Goal: Information Seeking & Learning: Learn about a topic

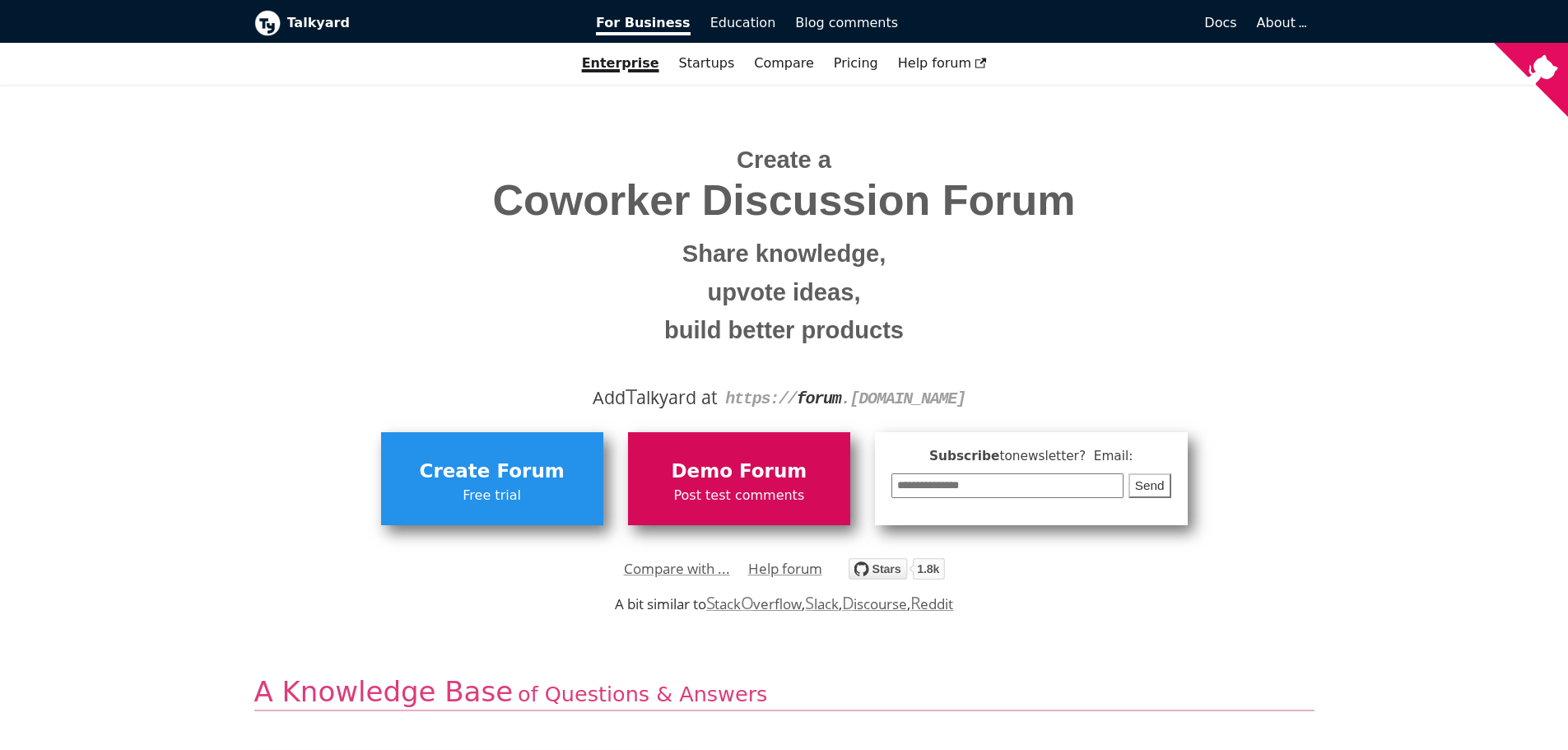
click at [707, 480] on span "Demo Forum" at bounding box center [738, 472] width 206 height 31
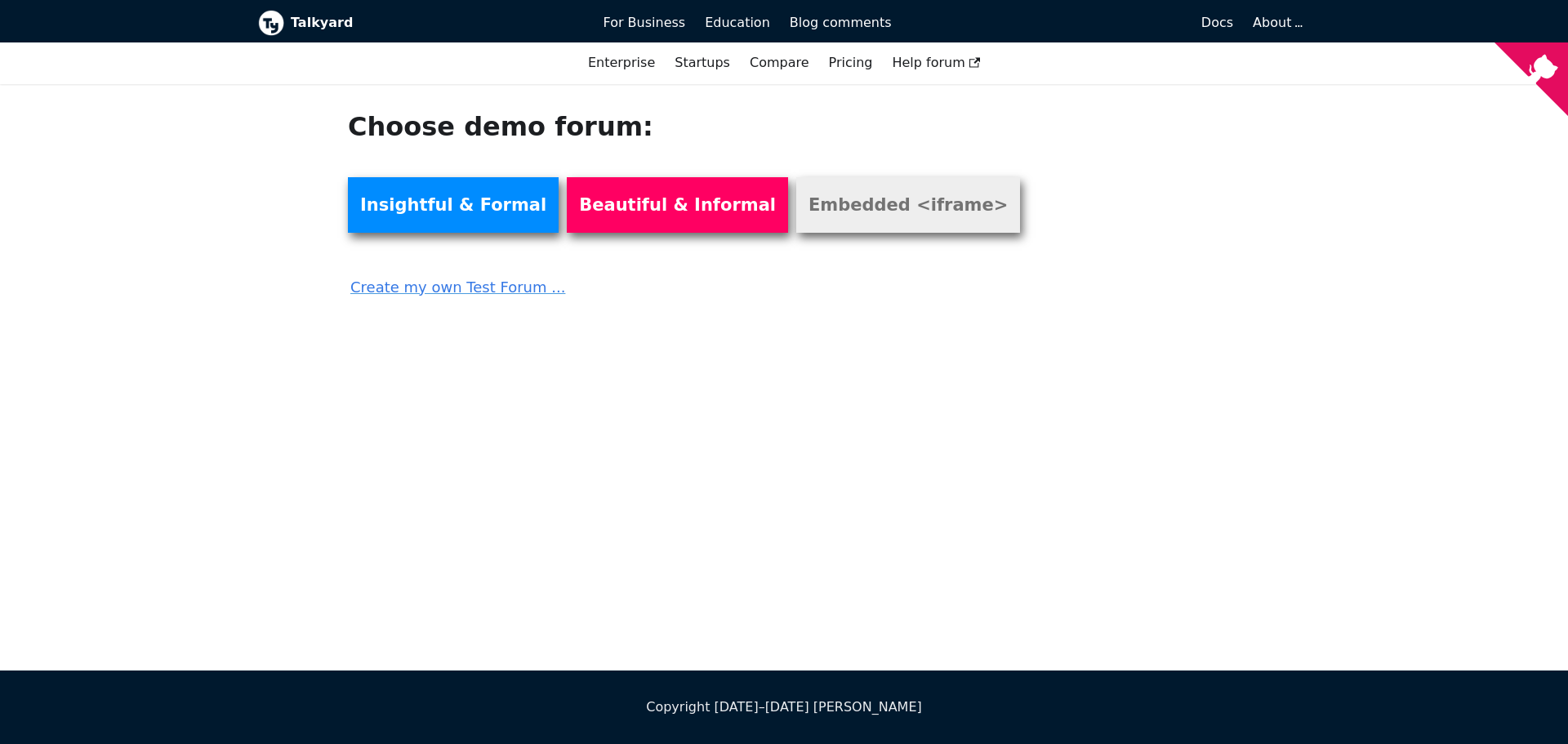
click at [817, 196] on link "Embedded <iframe>" at bounding box center [908, 205] width 224 height 56
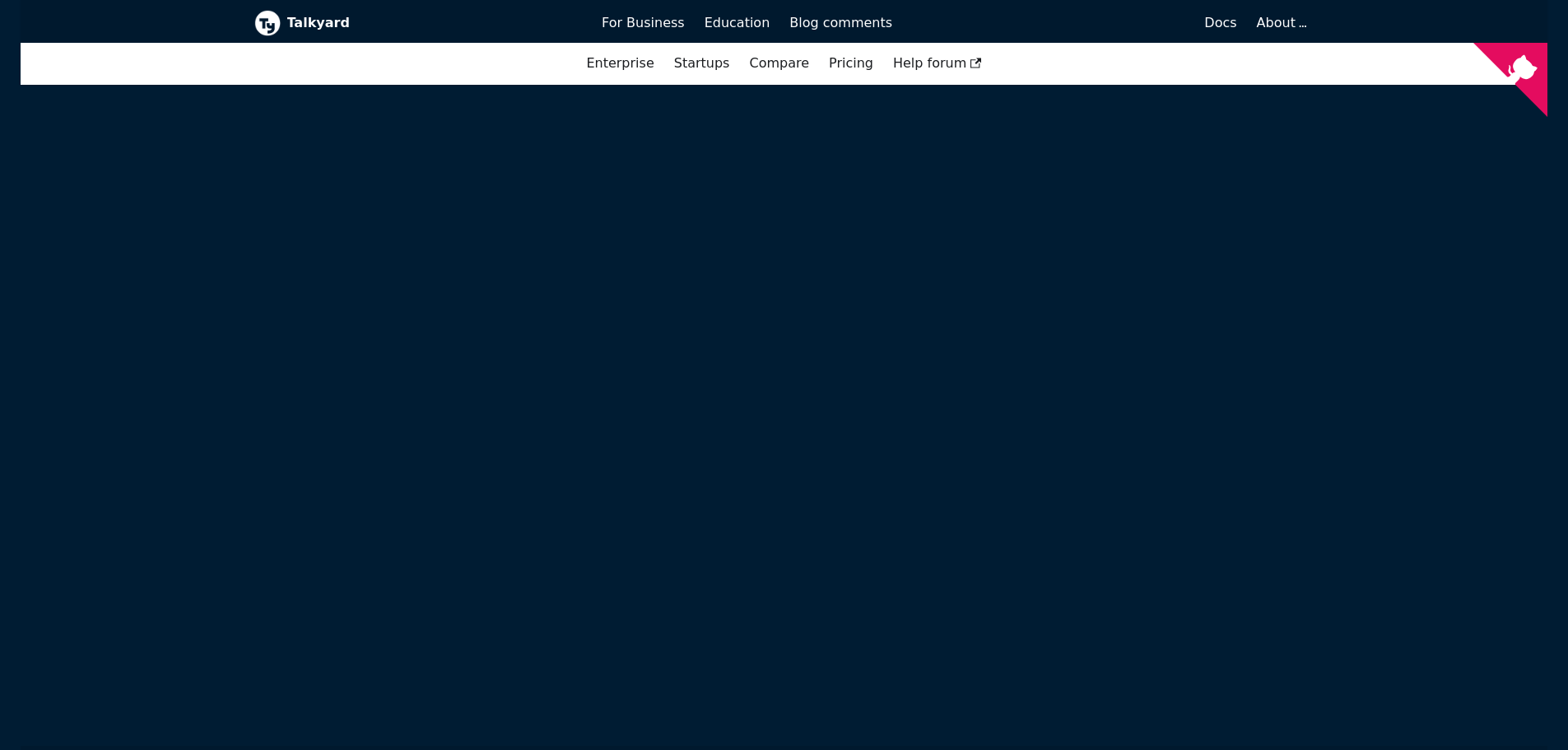
scroll to position [1605, 0]
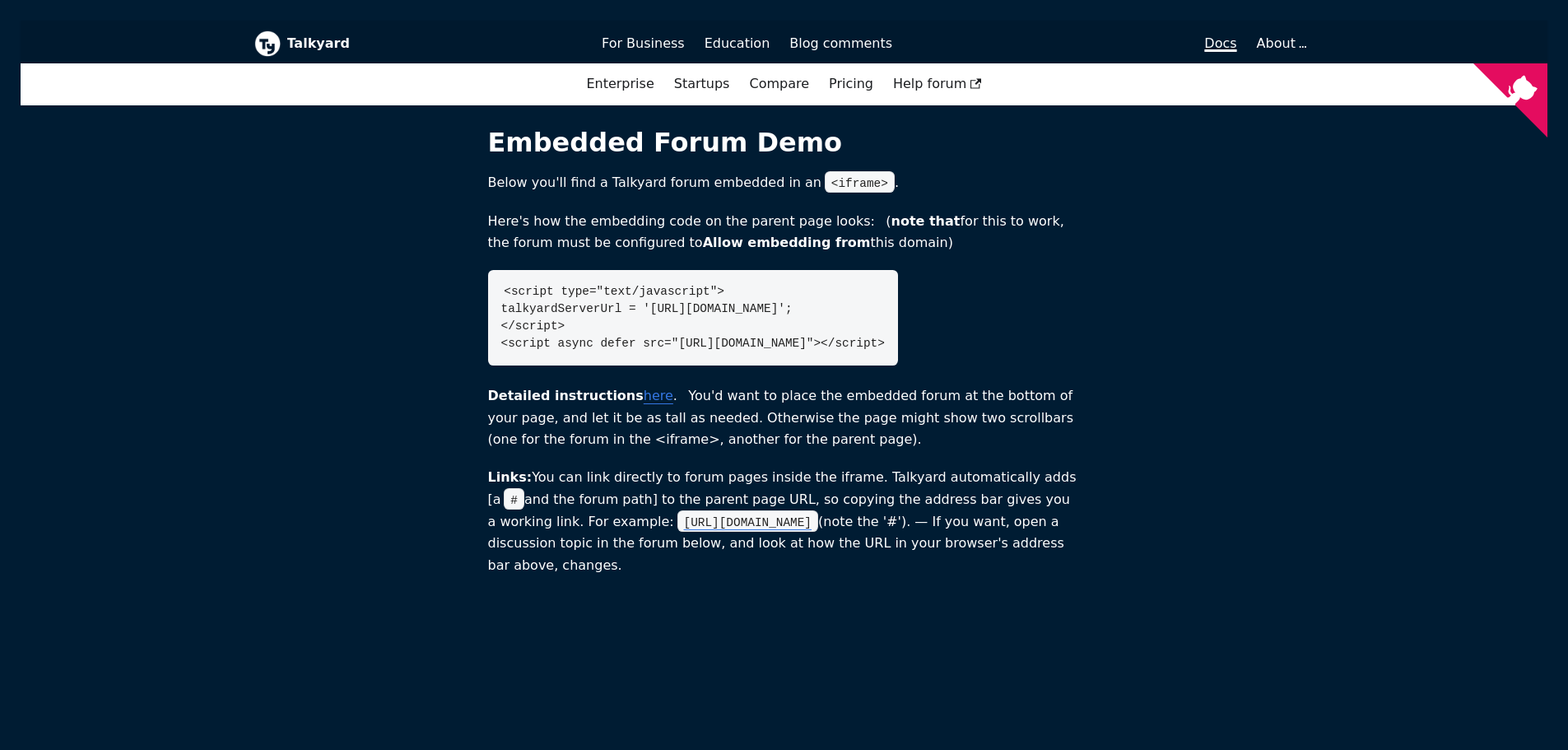
click at [1224, 52] on link "Docs" at bounding box center [1074, 43] width 345 height 28
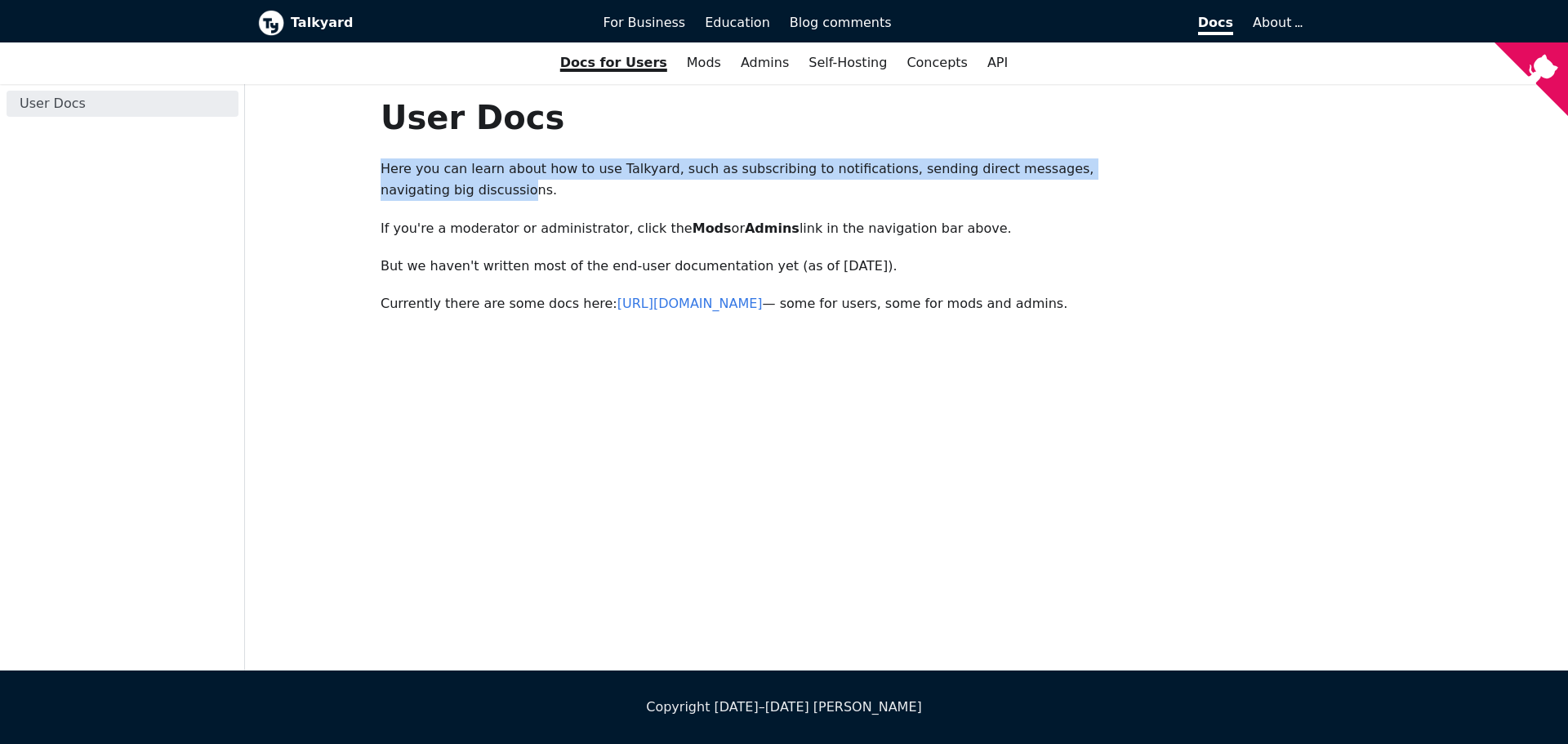
drag, startPoint x: 380, startPoint y: 169, endPoint x: 1152, endPoint y: 175, distance: 772.0
click at [1152, 175] on div "User Docs Here you can learn about how to use Talkyard, such as subscribing to …" at bounding box center [771, 226] width 809 height 257
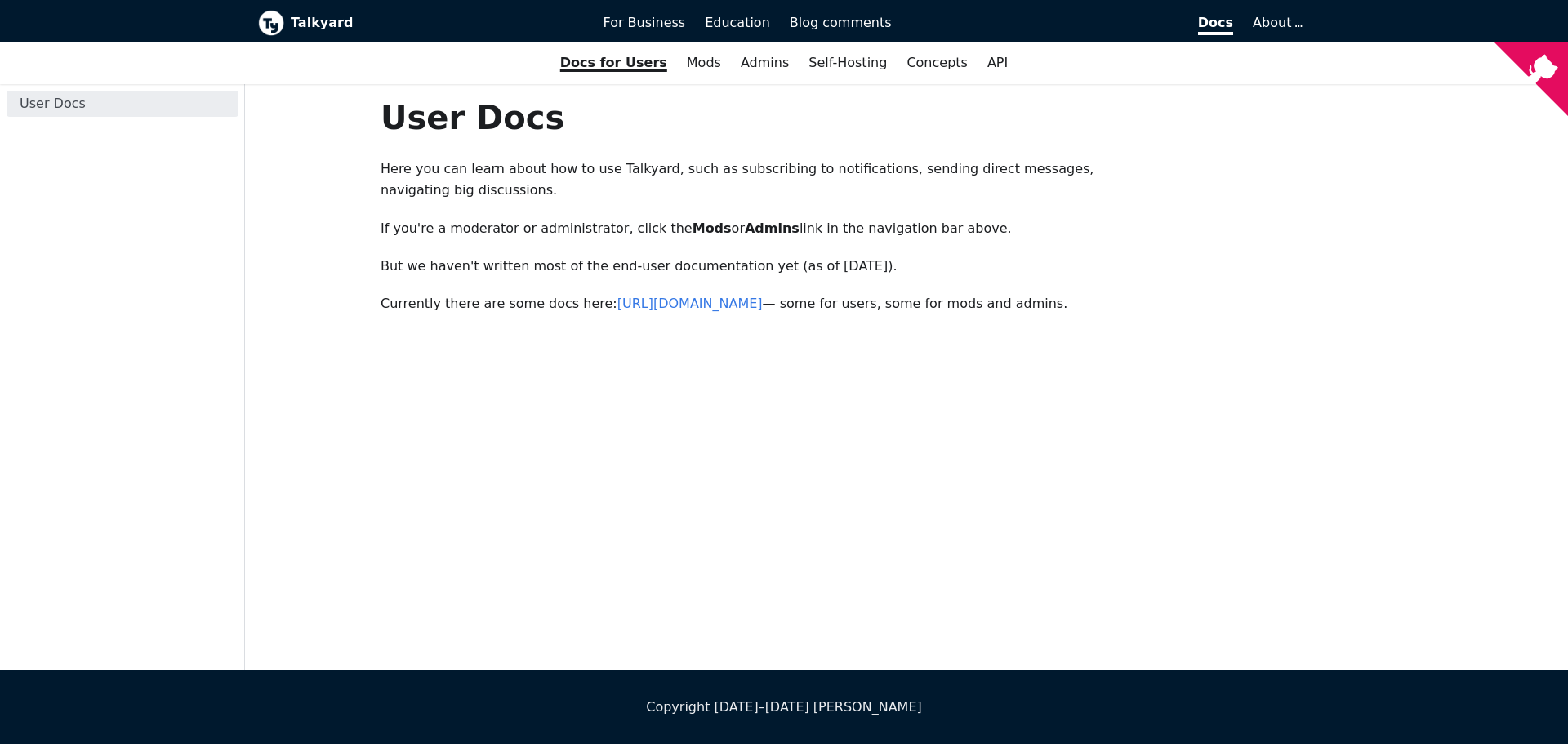
click at [1170, 176] on div "User Docs Here you can learn about how to use Talkyard, such as subscribing to …" at bounding box center [771, 226] width 809 height 257
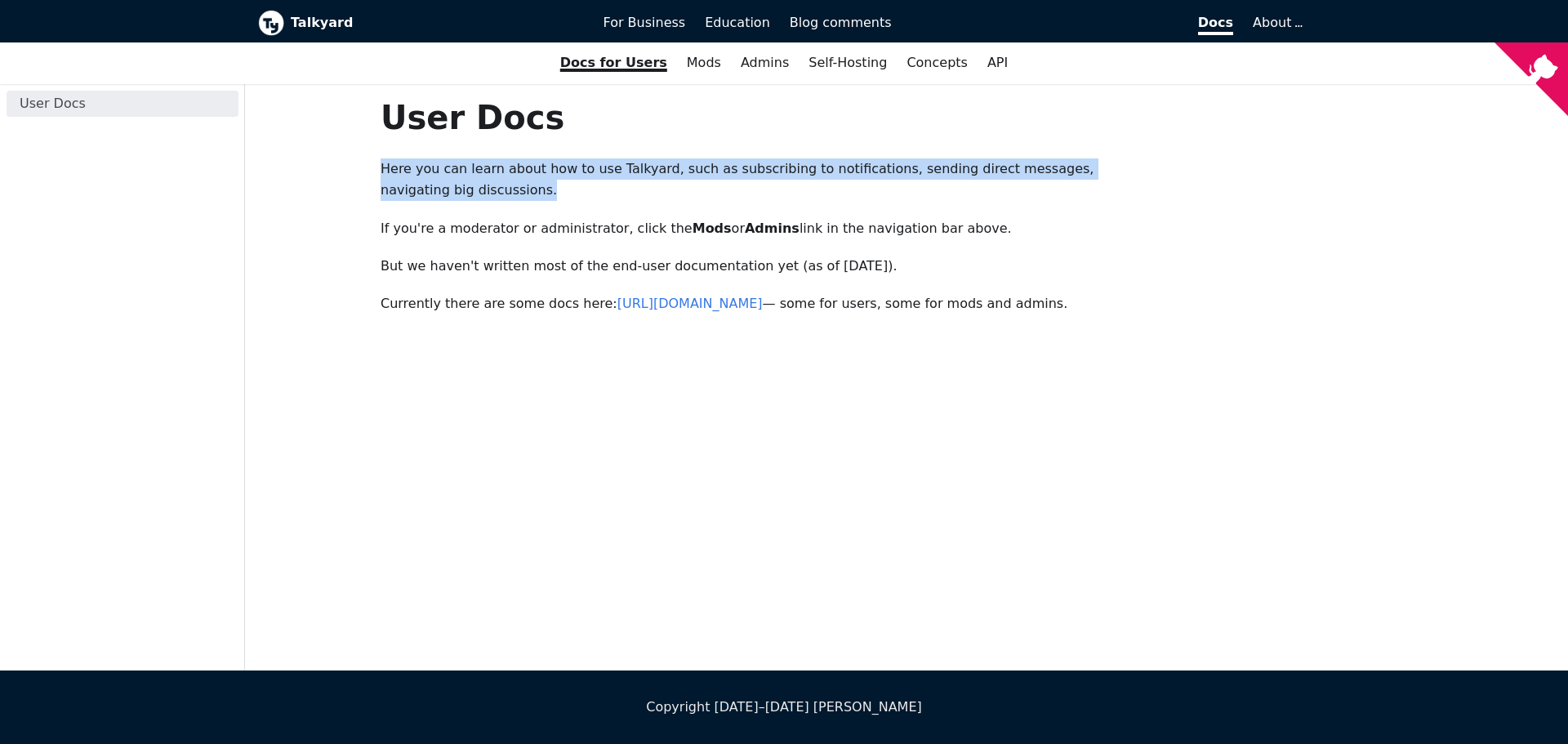
drag, startPoint x: 378, startPoint y: 172, endPoint x: 1163, endPoint y: 172, distance: 785.0
click at [1163, 172] on div "User Docs Here you can learn about how to use Talkyard, such as subscribing to …" at bounding box center [771, 226] width 809 height 257
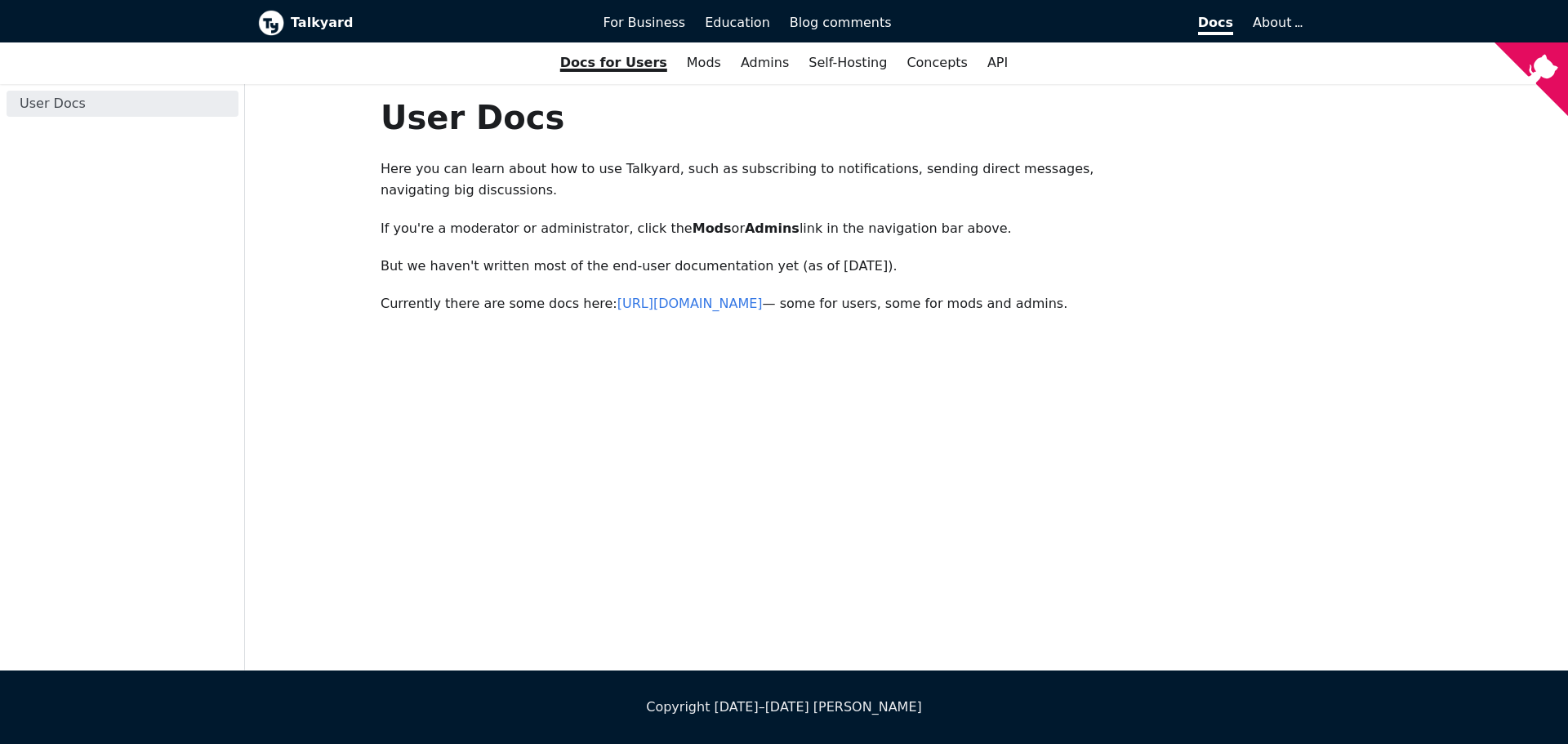
drag, startPoint x: 378, startPoint y: 210, endPoint x: 945, endPoint y: 205, distance: 567.0
click at [945, 205] on div "User Docs Here you can learn about how to use Talkyard, such as subscribing to …" at bounding box center [771, 226] width 809 height 257
click at [945, 218] on p "If you're a moderator or administrator, click the Mods or Admins link in the na…" at bounding box center [772, 228] width 782 height 21
drag, startPoint x: 945, startPoint y: 205, endPoint x: 376, endPoint y: 215, distance: 569.1
click at [376, 215] on div "User Docs Here you can learn about how to use Talkyard, such as subscribing to …" at bounding box center [771, 226] width 809 height 257
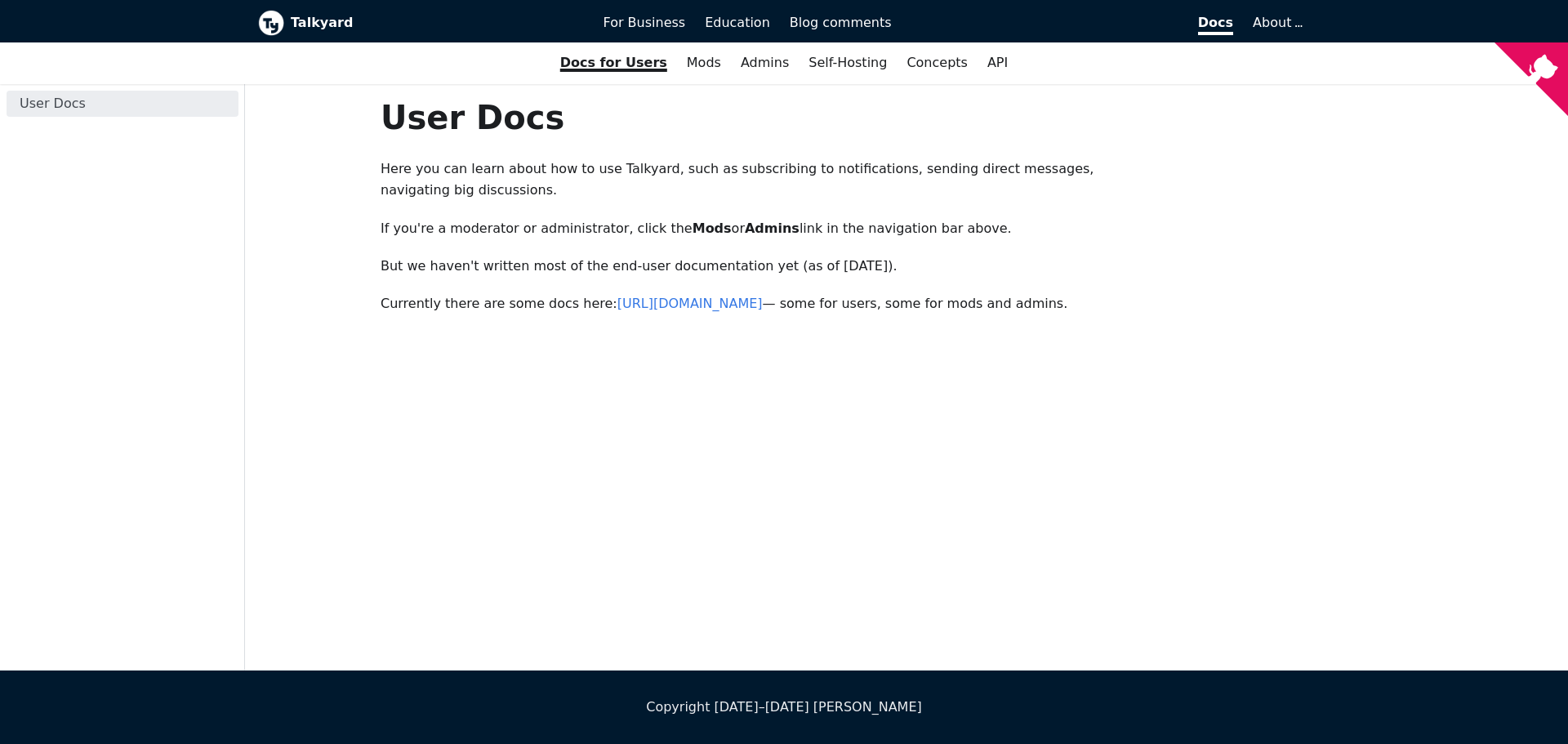
click at [376, 215] on div "User Docs Here you can learn about how to use Talkyard, such as subscribing to …" at bounding box center [771, 226] width 809 height 257
drag, startPoint x: 376, startPoint y: 215, endPoint x: 944, endPoint y: 196, distance: 568.3
click at [944, 196] on div "User Docs Here you can learn about how to use Talkyard, such as subscribing to …" at bounding box center [771, 226] width 809 height 257
click at [951, 218] on p "If you're a moderator or administrator, click the Mods or Admins link in the na…" at bounding box center [772, 228] width 782 height 21
